Goal: Transaction & Acquisition: Download file/media

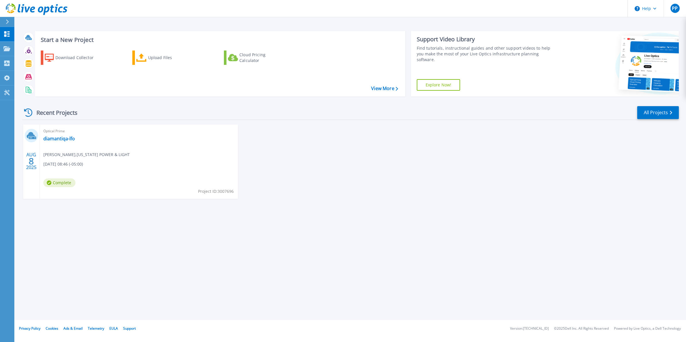
click at [11, 24] on div at bounding box center [9, 22] width 9 height 10
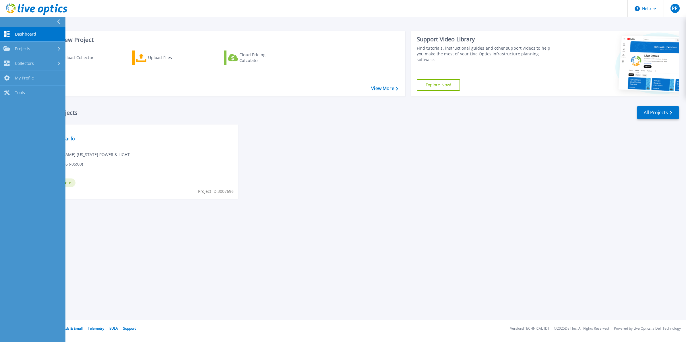
click at [88, 13] on header "Help PP End User Praneeth padma praneeth.padma@nexteraenergy.com FLORIDA POWER …" at bounding box center [343, 8] width 686 height 17
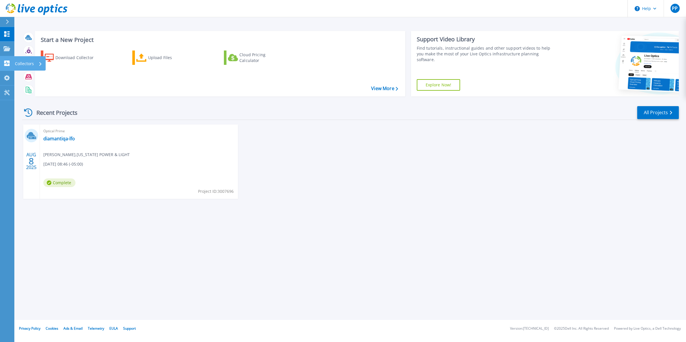
click at [6, 67] on link "Collectors Collectors" at bounding box center [7, 63] width 14 height 15
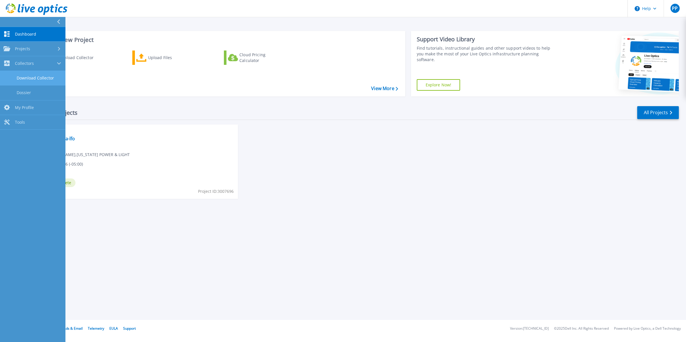
click at [30, 79] on link "Download Collector" at bounding box center [32, 78] width 65 height 15
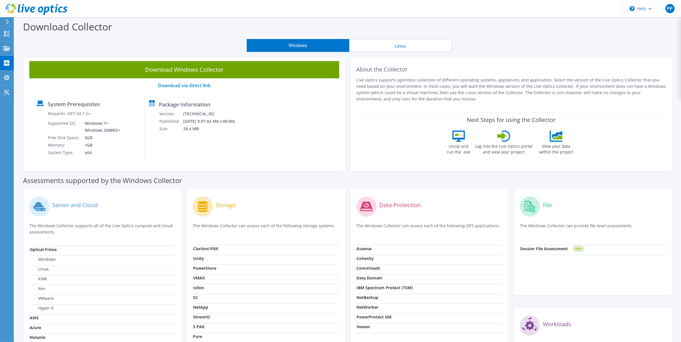
click at [68, 52] on section "Download Collector Windows Linux Download Windows Collector Download via direct…" at bounding box center [347, 230] width 667 height 427
click at [7, 64] on icon at bounding box center [6, 62] width 7 height 5
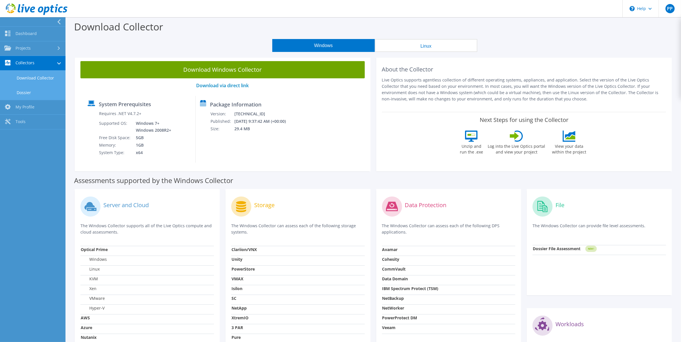
click at [21, 95] on link "Dossier" at bounding box center [32, 92] width 65 height 15
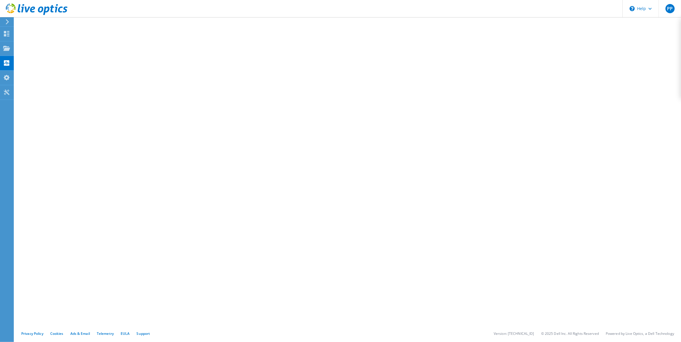
click at [8, 24] on icon at bounding box center [7, 21] width 4 height 5
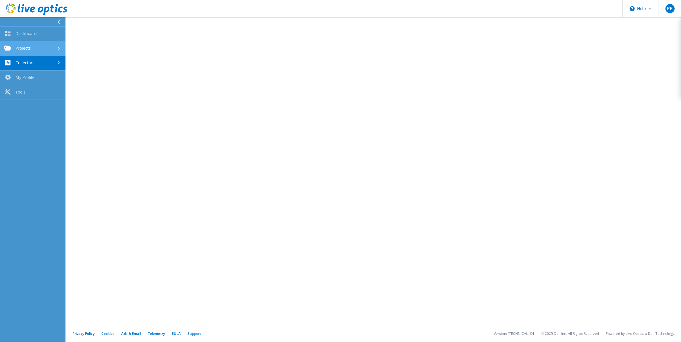
click at [25, 47] on link "Projects" at bounding box center [32, 48] width 65 height 15
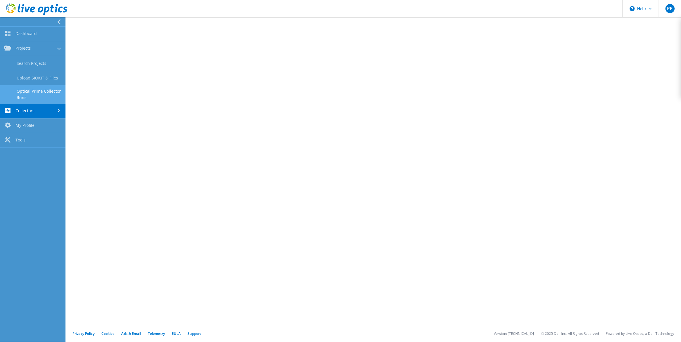
click at [45, 96] on link "Optical Prime Collector Runs" at bounding box center [32, 94] width 65 height 18
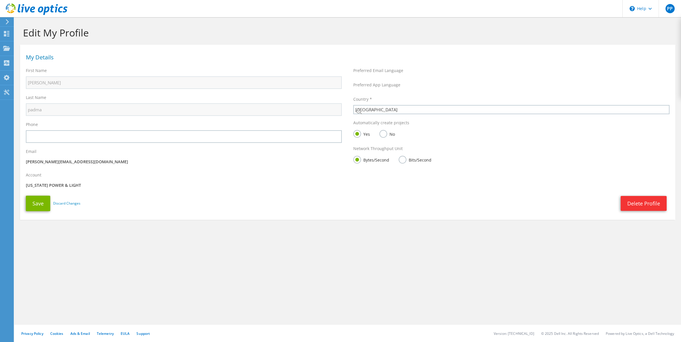
select select "224"
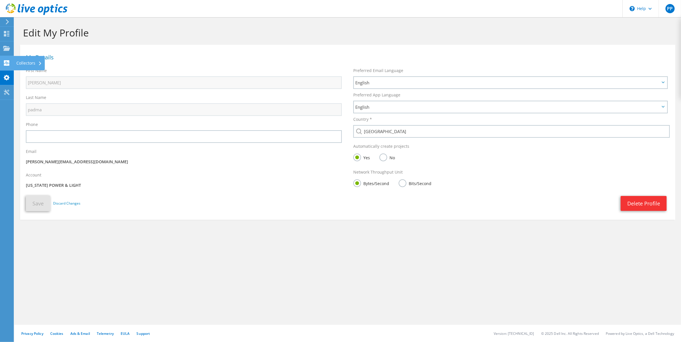
click at [5, 64] on use at bounding box center [6, 62] width 5 height 5
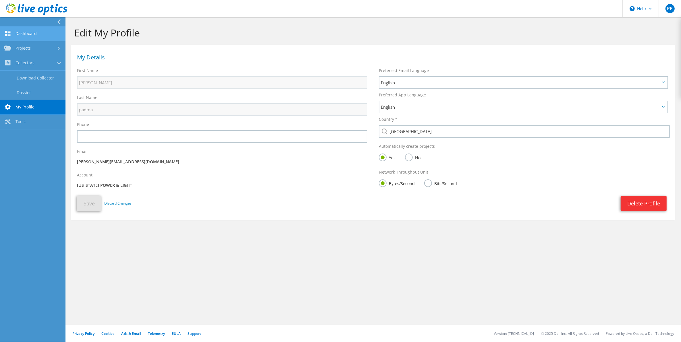
click at [30, 33] on link "Dashboard" at bounding box center [32, 34] width 65 height 15
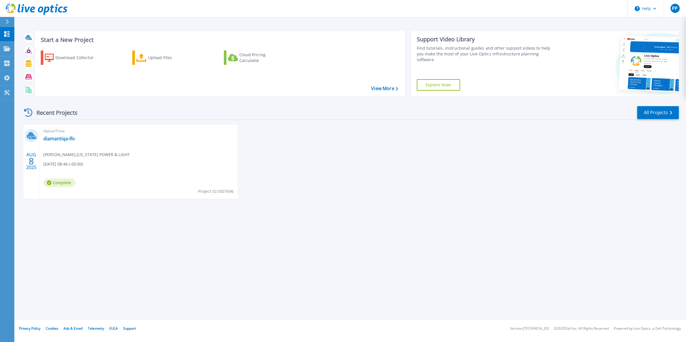
click at [335, 191] on div "[DATE] Optical Prime diamantiqa-lfo [PERSON_NAME] padma , [US_STATE] POWER & LI…" at bounding box center [349, 168] width 662 height 86
click at [389, 88] on link "View More" at bounding box center [384, 88] width 27 height 5
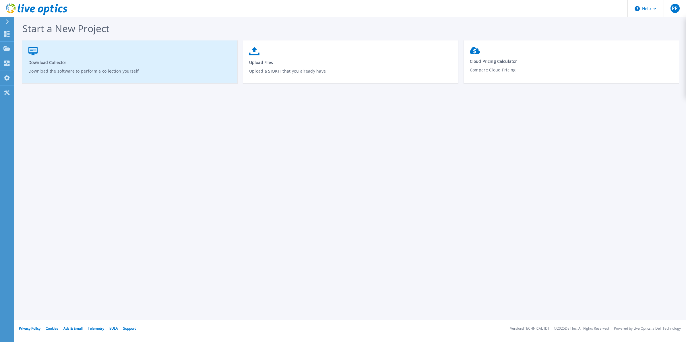
click at [99, 65] on span "Download Collector" at bounding box center [129, 62] width 203 height 5
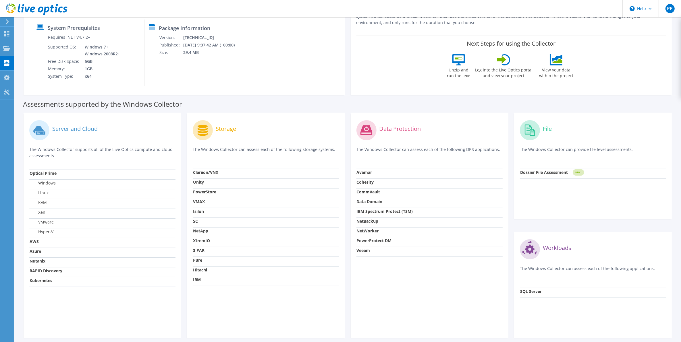
scroll to position [66, 0]
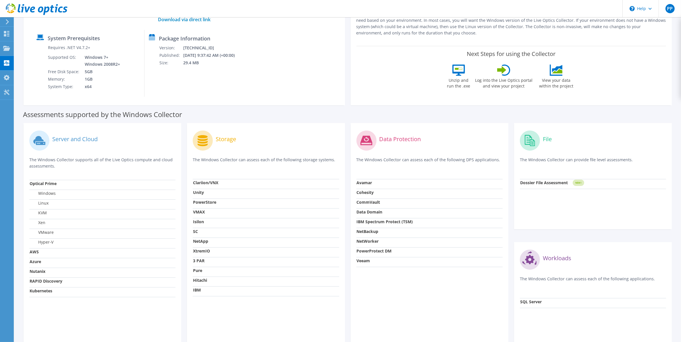
click at [70, 142] on label "Server and Cloud" at bounding box center [74, 139] width 45 height 6
click at [59, 141] on label "Server and Cloud" at bounding box center [74, 139] width 45 height 6
click at [35, 141] on icon at bounding box center [38, 140] width 10 height 8
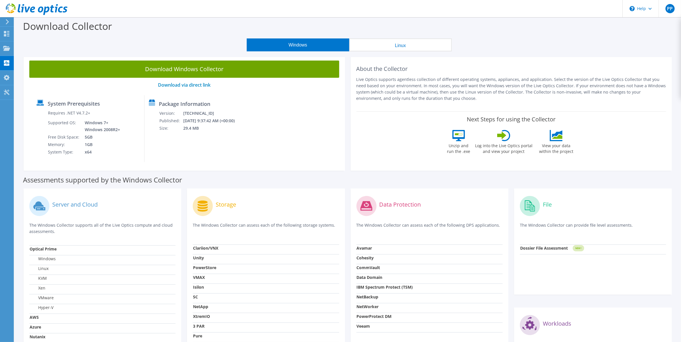
scroll to position [0, 0]
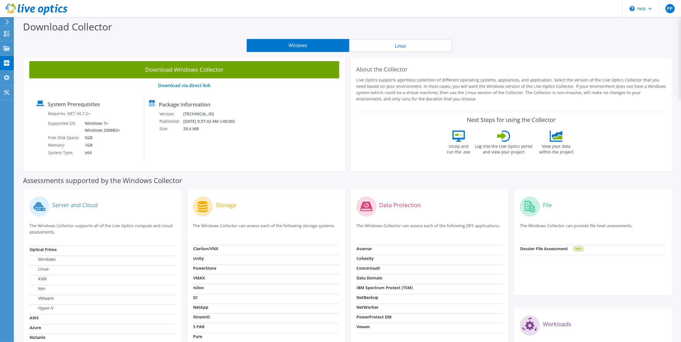
click at [155, 49] on div "Windows Linux" at bounding box center [349, 45] width 658 height 13
click at [6, 21] on icon at bounding box center [7, 21] width 4 height 5
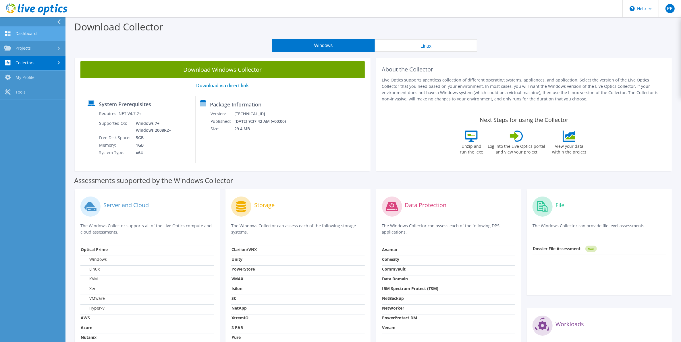
click at [28, 36] on link "Dashboard" at bounding box center [32, 34] width 65 height 15
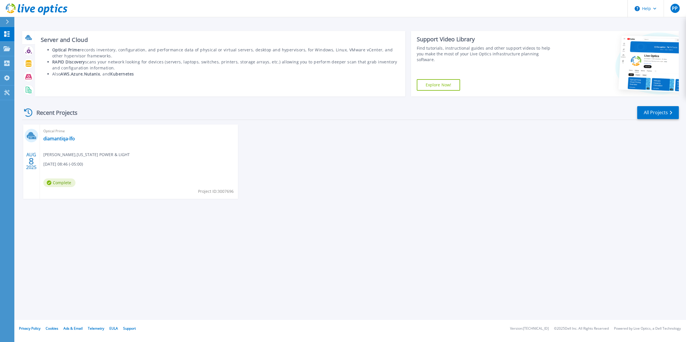
click at [31, 40] on icon at bounding box center [28, 37] width 7 height 7
click at [77, 74] on b "Azure" at bounding box center [77, 73] width 12 height 5
click at [118, 75] on b "Kubernetes" at bounding box center [122, 73] width 24 height 5
click at [150, 70] on li "RAPID Discovery scans your network looking for devices (servers, laptops, switc…" at bounding box center [225, 65] width 347 height 12
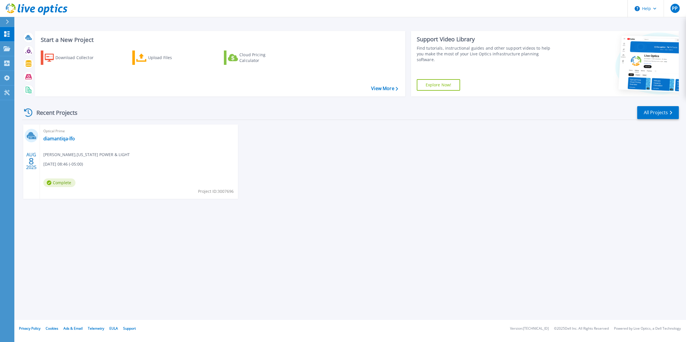
drag, startPoint x: 661, startPoint y: 53, endPoint x: 632, endPoint y: 51, distance: 29.1
click at [661, 53] on icon at bounding box center [662, 65] width 87 height 58
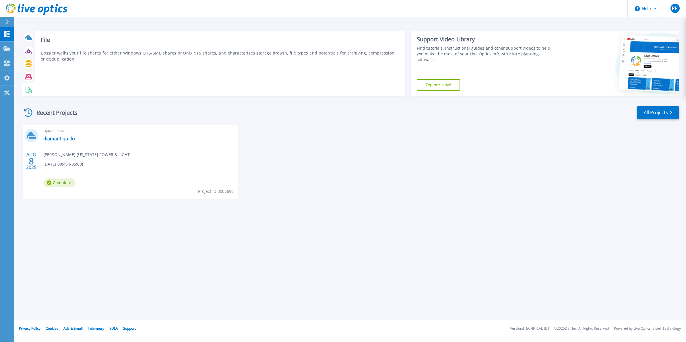
click at [27, 89] on rect at bounding box center [28, 89] width 2 height 0
click at [31, 75] on icon at bounding box center [28, 77] width 7 height 7
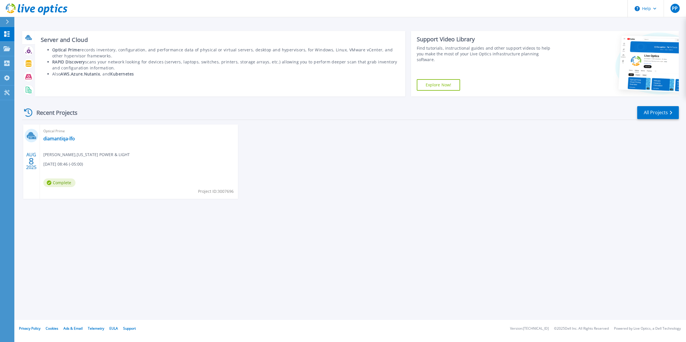
click at [32, 34] on div at bounding box center [29, 37] width 10 height 10
click at [29, 35] on icon at bounding box center [28, 37] width 7 height 7
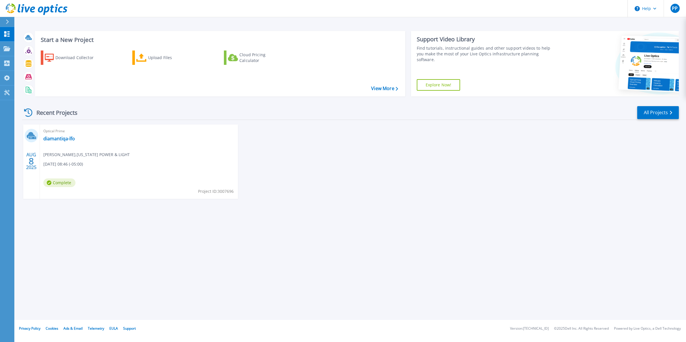
click at [359, 170] on div "[DATE] Optical Prime diamantiqa-lfo [PERSON_NAME] padma , [US_STATE] POWER & LI…" at bounding box center [349, 168] width 662 height 86
click at [378, 90] on link "View More" at bounding box center [384, 88] width 27 height 5
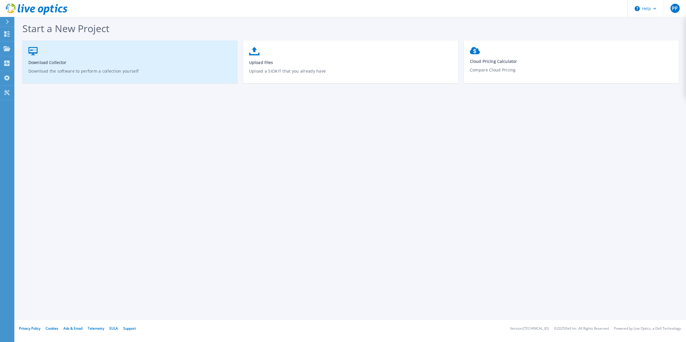
click at [105, 52] on link "Download Collector Download the software to perform a collection yourself" at bounding box center [129, 64] width 215 height 41
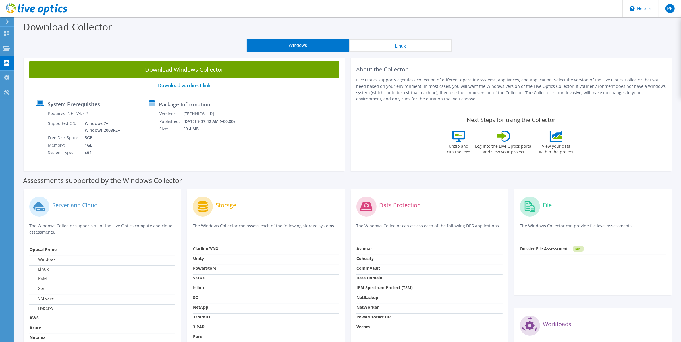
click at [356, 45] on button "Linux" at bounding box center [400, 45] width 103 height 13
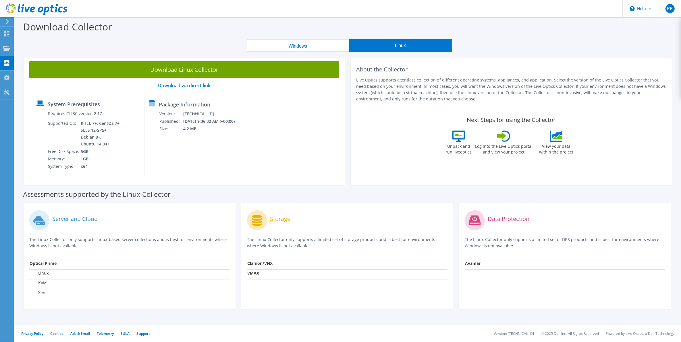
click at [63, 222] on label "Server and Cloud" at bounding box center [74, 219] width 45 height 6
click at [70, 121] on td "Supported OS:" at bounding box center [64, 134] width 33 height 28
click at [173, 102] on label "Package Information" at bounding box center [184, 105] width 51 height 6
click at [286, 51] on button "Windows" at bounding box center [298, 45] width 103 height 13
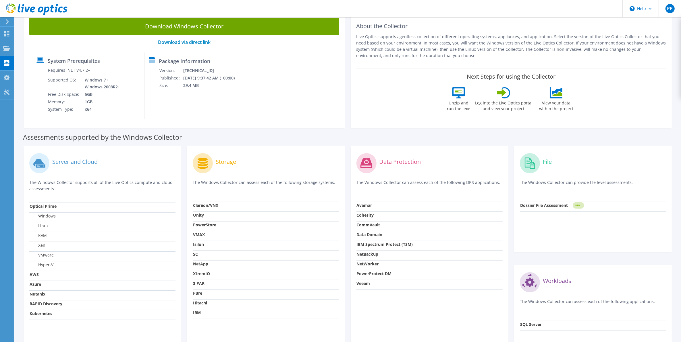
scroll to position [102, 0]
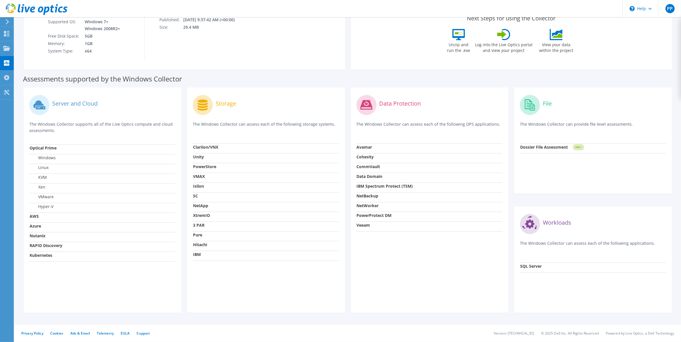
click at [44, 256] on strong "Kubernetes" at bounding box center [41, 255] width 23 height 5
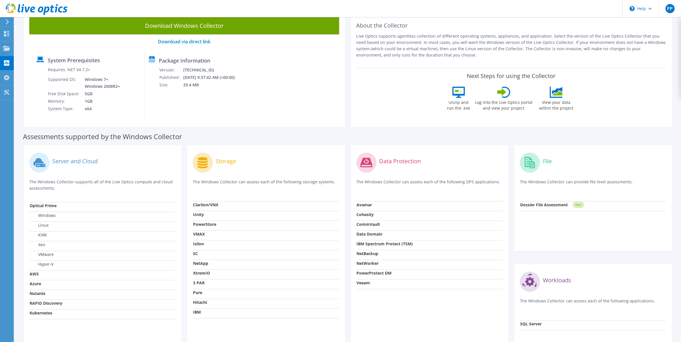
scroll to position [0, 0]
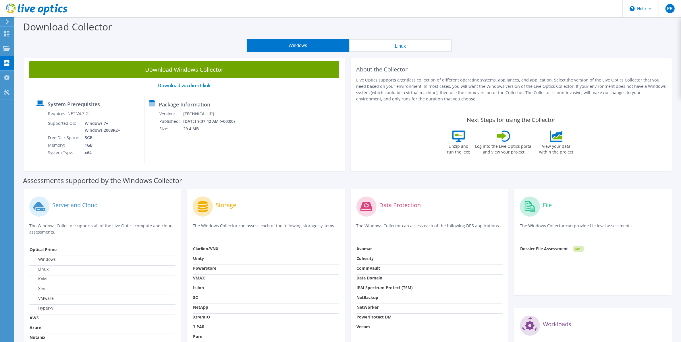
click at [7, 20] on icon at bounding box center [7, 21] width 4 height 5
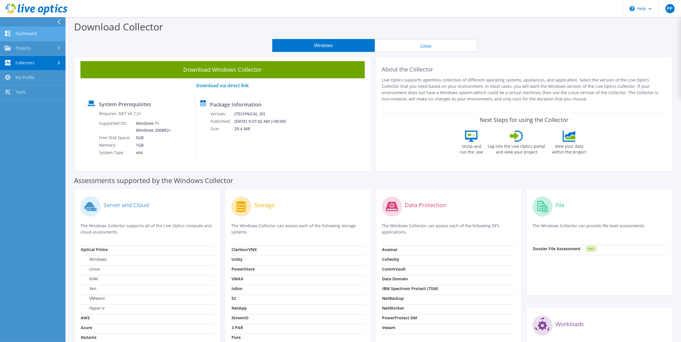
click at [16, 38] on link "Dashboard" at bounding box center [32, 34] width 65 height 15
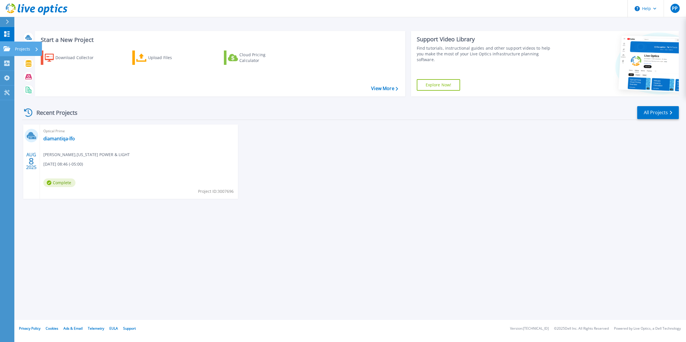
click at [6, 49] on icon at bounding box center [6, 48] width 7 height 5
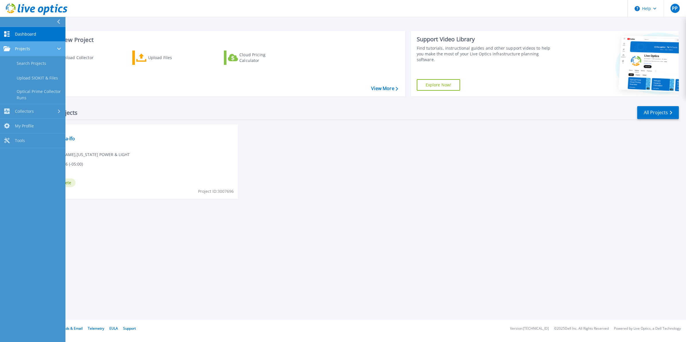
click at [27, 49] on span "Projects" at bounding box center [22, 48] width 15 height 5
click at [40, 50] on div "Projects" at bounding box center [32, 48] width 59 height 5
click at [36, 96] on link "Optical Prime Collector Runs" at bounding box center [32, 95] width 65 height 18
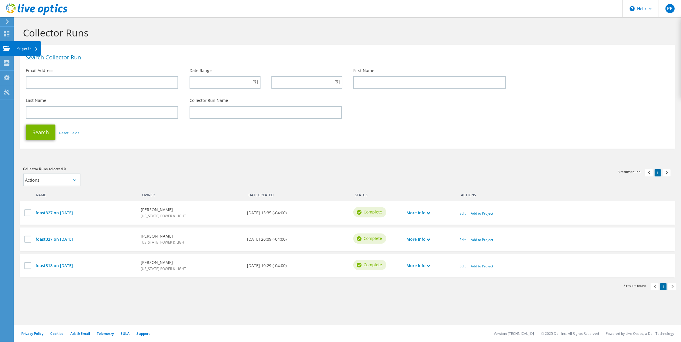
click at [6, 50] on use at bounding box center [6, 48] width 7 height 5
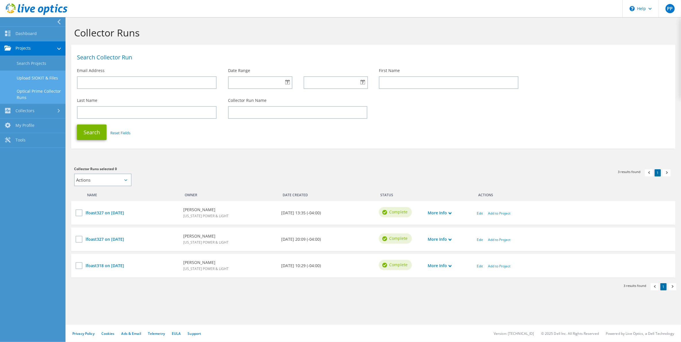
click at [26, 75] on link "Upload SIOKIT & Files" at bounding box center [32, 78] width 65 height 15
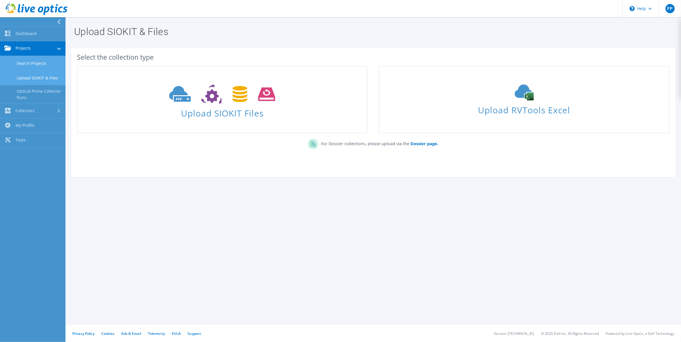
click at [17, 64] on link "Search Projects" at bounding box center [32, 63] width 65 height 15
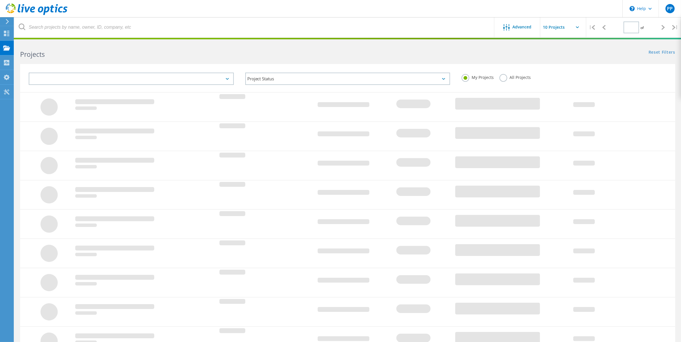
type input "1"
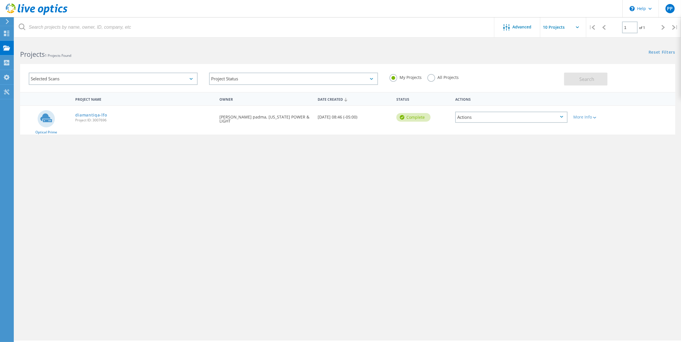
click at [433, 79] on label "All Projects" at bounding box center [442, 76] width 31 height 5
click at [0, 0] on input "All Projects" at bounding box center [0, 0] width 0 height 0
click at [388, 78] on div "My Projects All Projects" at bounding box center [474, 77] width 180 height 21
click at [393, 75] on label "My Projects" at bounding box center [405, 76] width 32 height 5
click at [0, 0] on input "My Projects" at bounding box center [0, 0] width 0 height 0
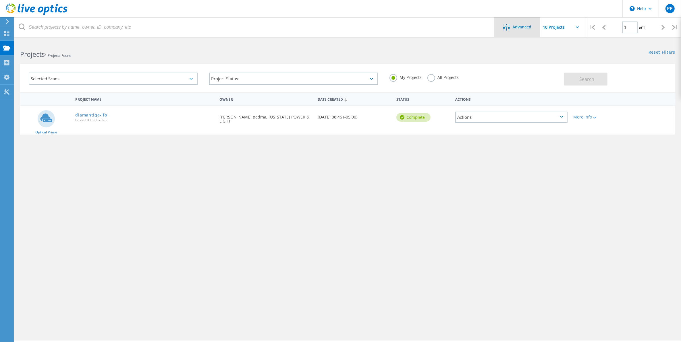
click at [519, 28] on span "Advanced" at bounding box center [522, 27] width 19 height 4
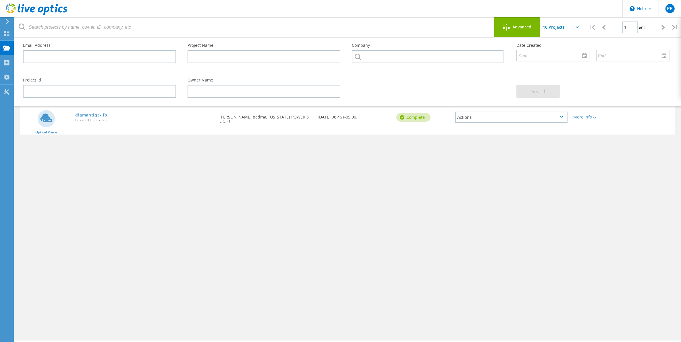
click at [519, 28] on span "Advanced" at bounding box center [522, 27] width 19 height 4
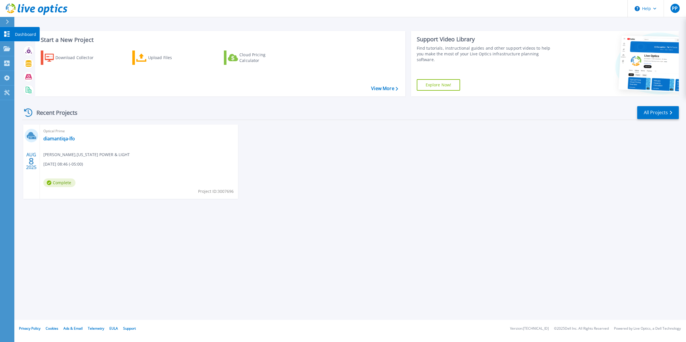
click at [7, 33] on icon at bounding box center [6, 33] width 5 height 5
click at [423, 170] on div "[DATE] Optical Prime diamantiqa-lfo [PERSON_NAME] padma , [US_STATE] POWER & LI…" at bounding box center [349, 168] width 662 height 86
click at [416, 167] on div "[DATE] Optical Prime diamantiqa-lfo [PERSON_NAME] padma , [US_STATE] POWER & LI…" at bounding box center [349, 168] width 662 height 86
click at [596, 196] on div "[DATE] Optical Prime diamantiqa-lfo [PERSON_NAME] padma , [US_STATE] POWER & LI…" at bounding box center [349, 168] width 662 height 86
click at [330, 240] on div "Start a New Project Download Collector Upload Files Cloud Pricing Calculator Vi…" at bounding box center [350, 160] width 672 height 320
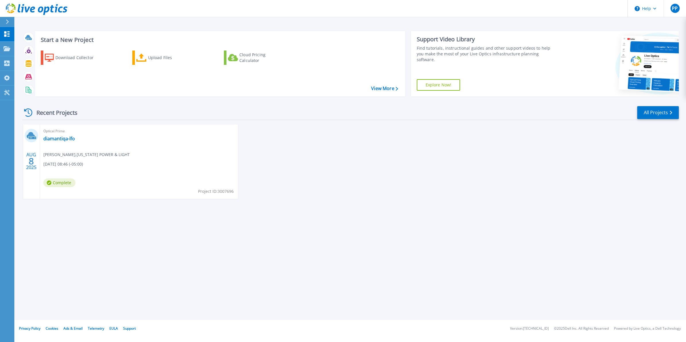
click at [516, 252] on div "Start a New Project Download Collector Upload Files Cloud Pricing Calculator Vi…" at bounding box center [350, 160] width 672 height 320
